Goal: Task Accomplishment & Management: Manage account settings

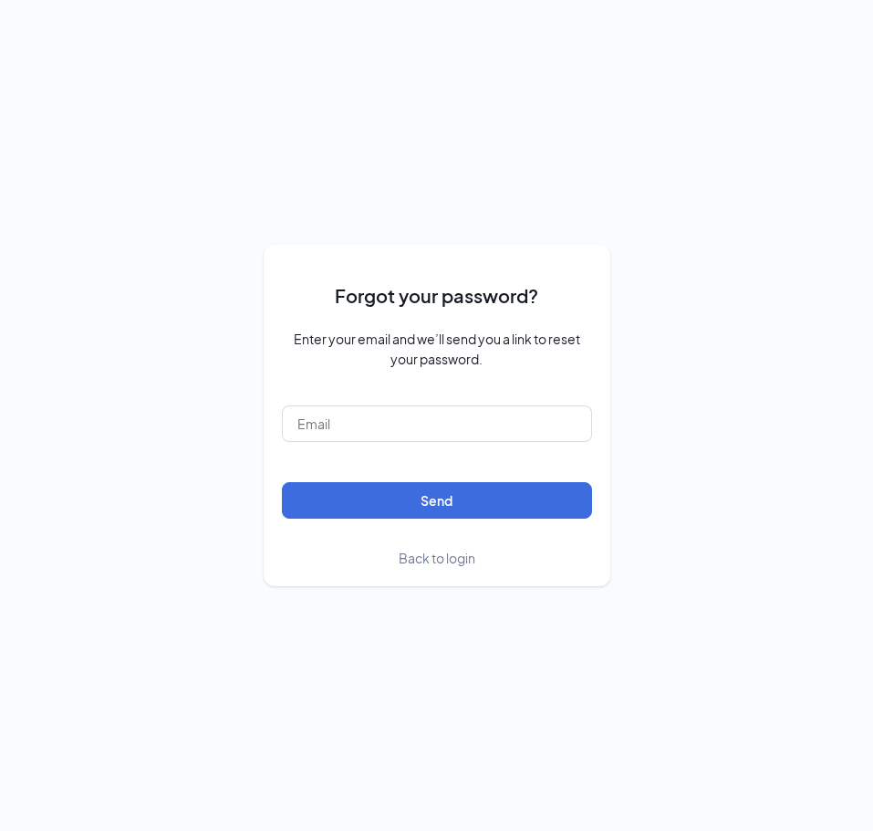
click at [460, 388] on form "Forgot your password? Enter your email and we’ll send you a link to reset your …" at bounding box center [437, 415] width 310 height 304
click at [475, 420] on input "text" at bounding box center [437, 423] width 310 height 37
type input "Tollesonaz@firehousesubs.com"
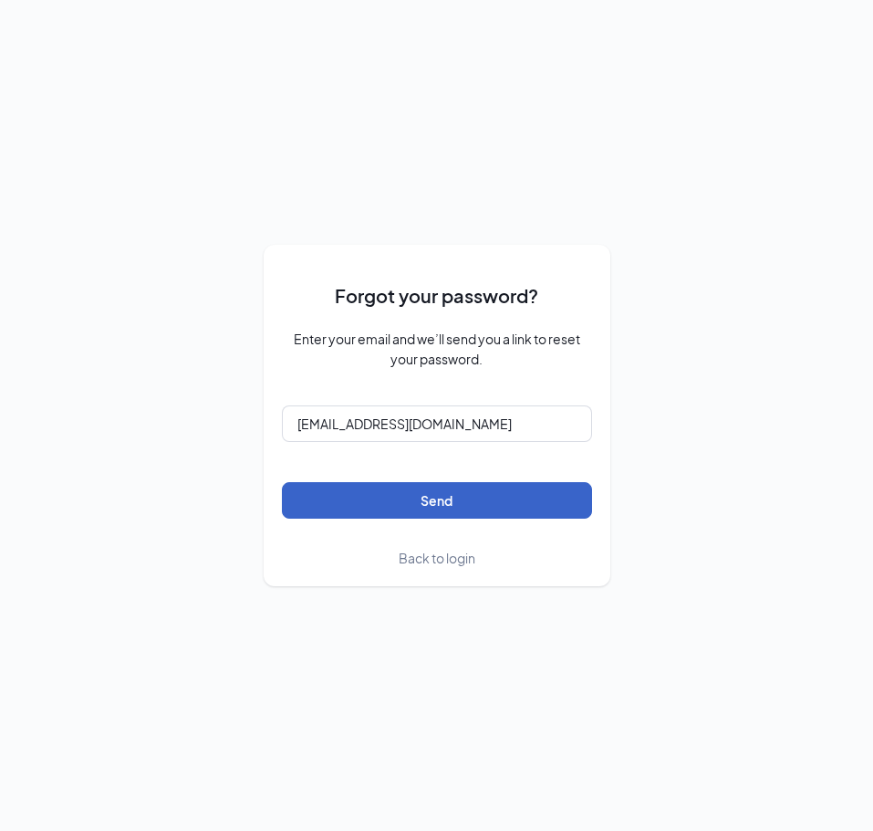
click at [390, 494] on button "Send" at bounding box center [437, 500] width 310 height 37
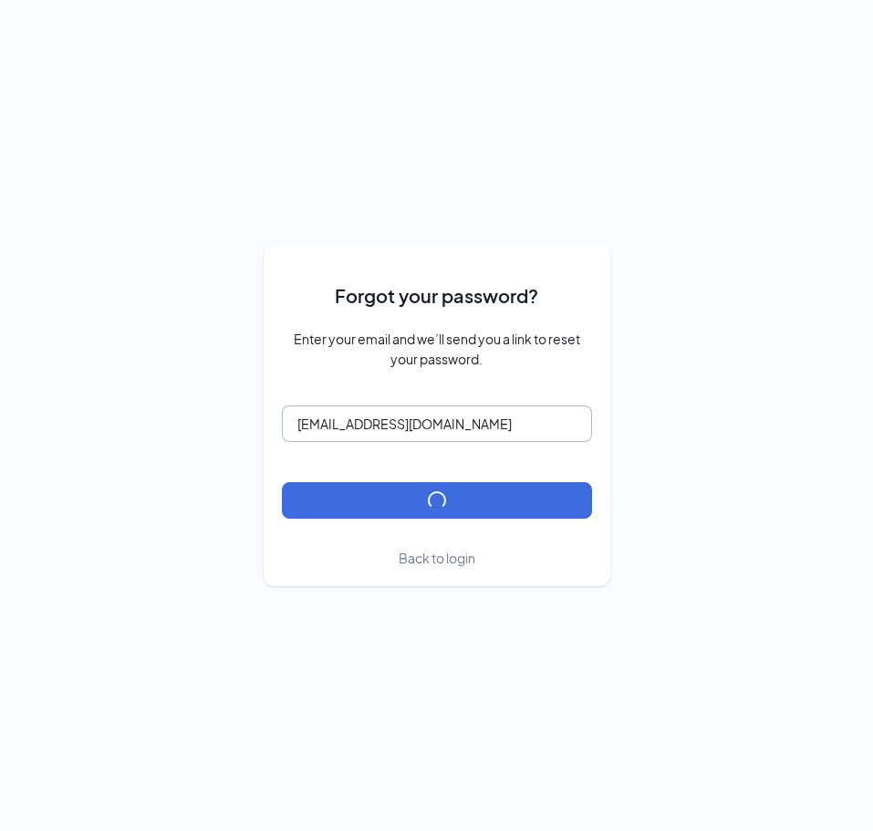
click at [415, 418] on input "Tollesonaz@firehousesubs.com" at bounding box center [437, 423] width 310 height 37
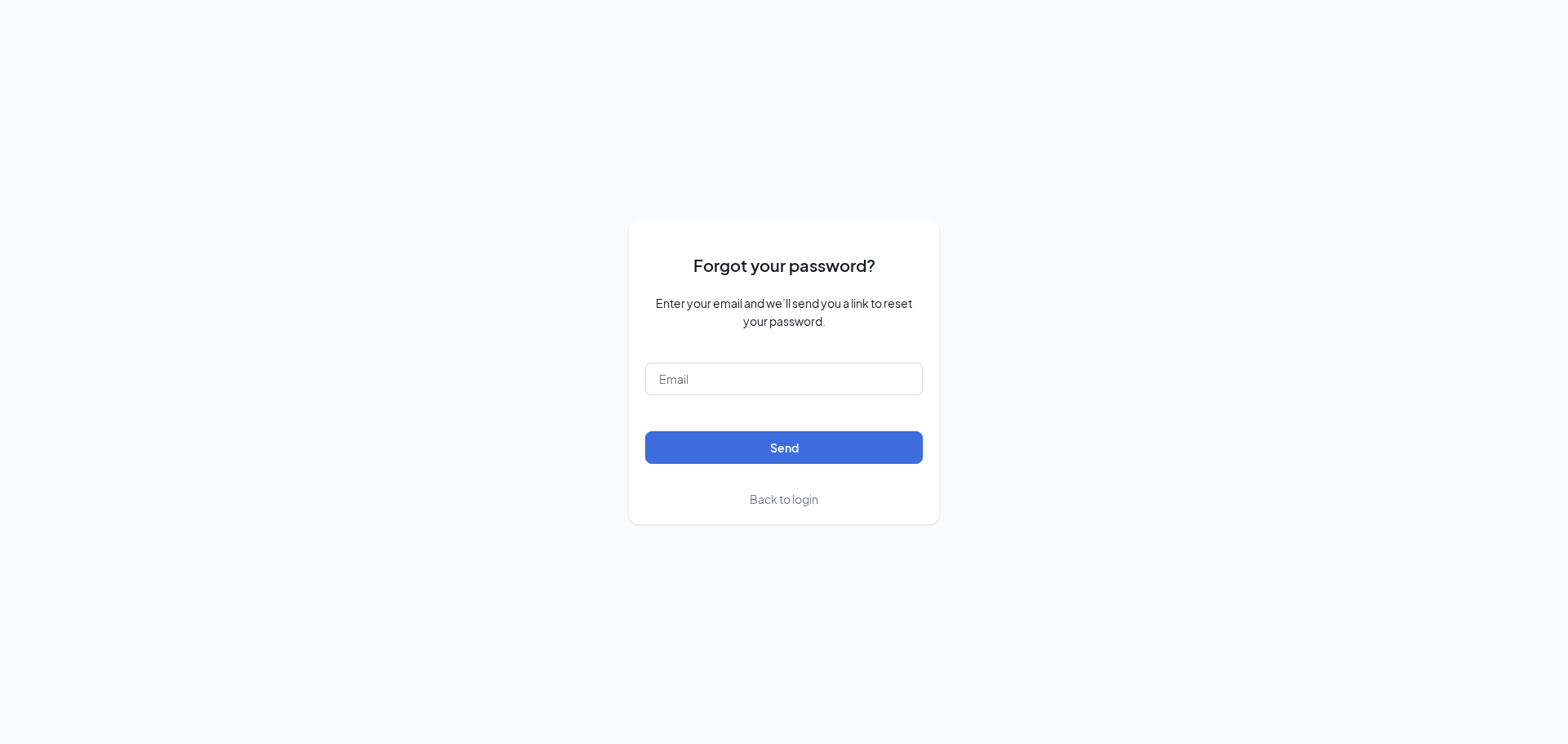
click at [840, 361] on form "Forgot your password? Enter your email and we’ll send you a link to reset your …" at bounding box center [784, 372] width 277 height 272
click at [833, 370] on input "text" at bounding box center [784, 379] width 277 height 33
type input "[EMAIL_ADDRESS][PERSON_NAME][DOMAIN_NAME]"
click at [645, 432] on button "Send" at bounding box center [784, 448] width 277 height 33
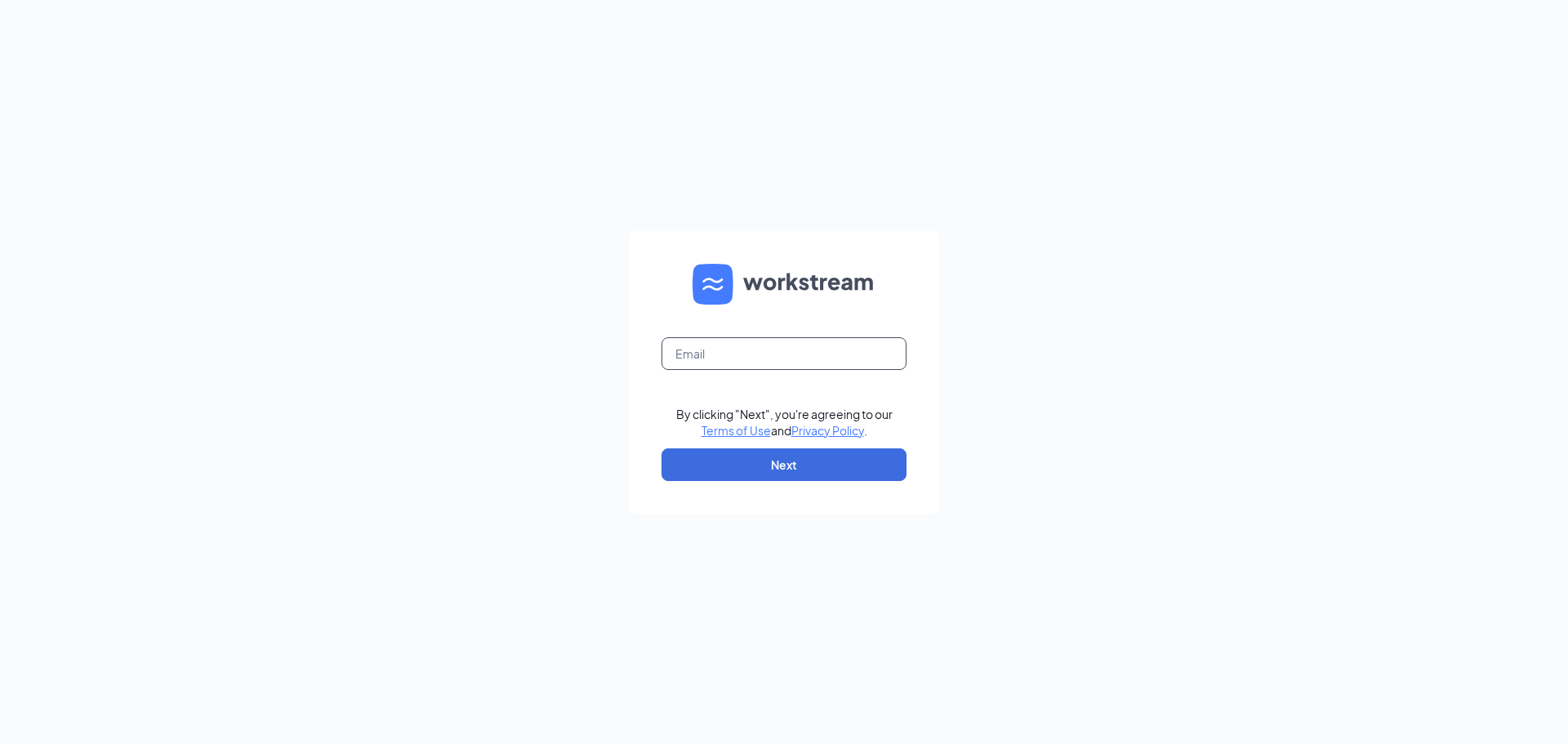
click at [757, 357] on input "text" at bounding box center [784, 354] width 245 height 33
type input "[EMAIL_ADDRESS][PERSON_NAME][DOMAIN_NAME]"
click at [719, 456] on button "Next" at bounding box center [784, 465] width 245 height 33
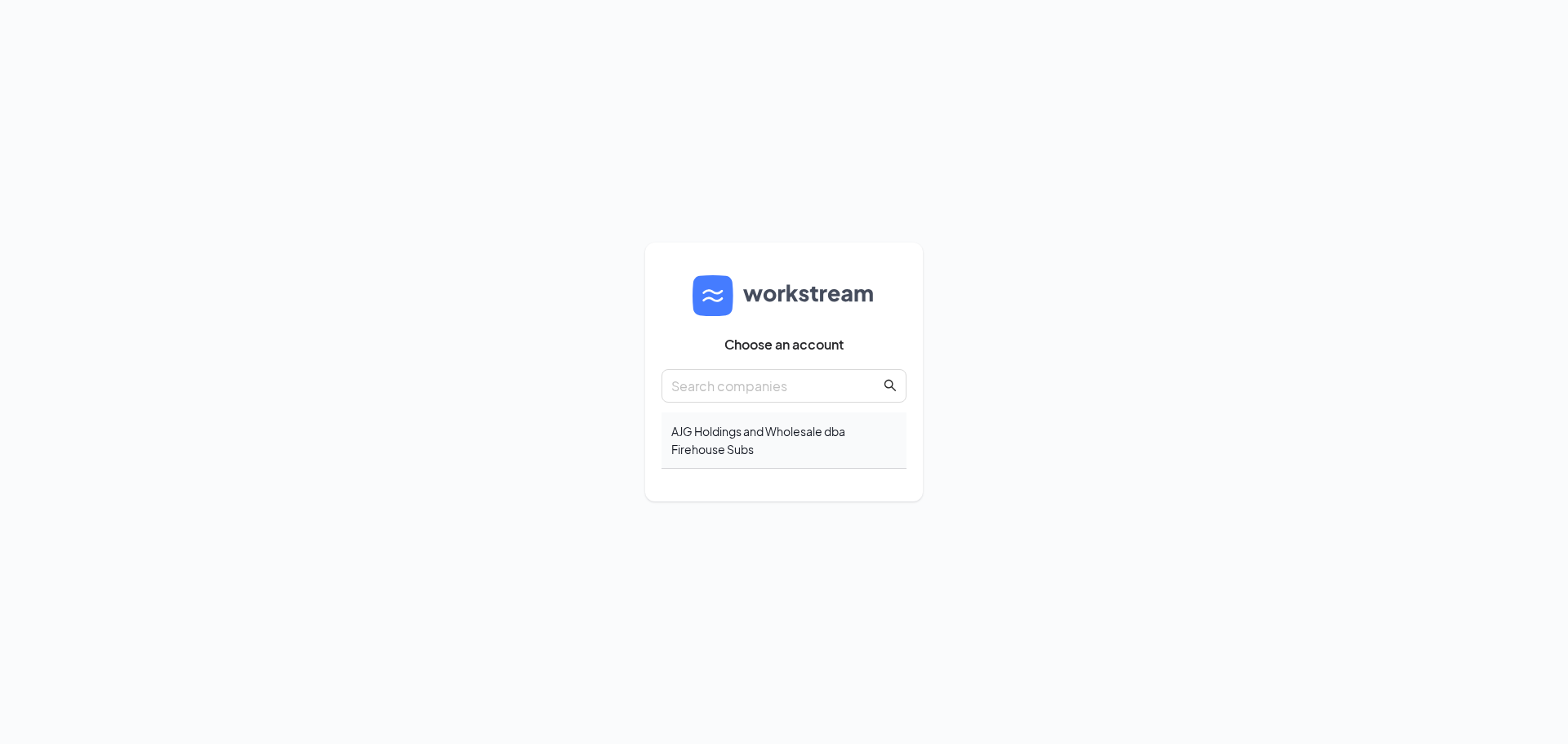
click at [711, 440] on div "AJG Holdings and Wholesale dba Firehouse Subs" at bounding box center [784, 440] width 245 height 56
